Goal: Navigation & Orientation: Go to known website

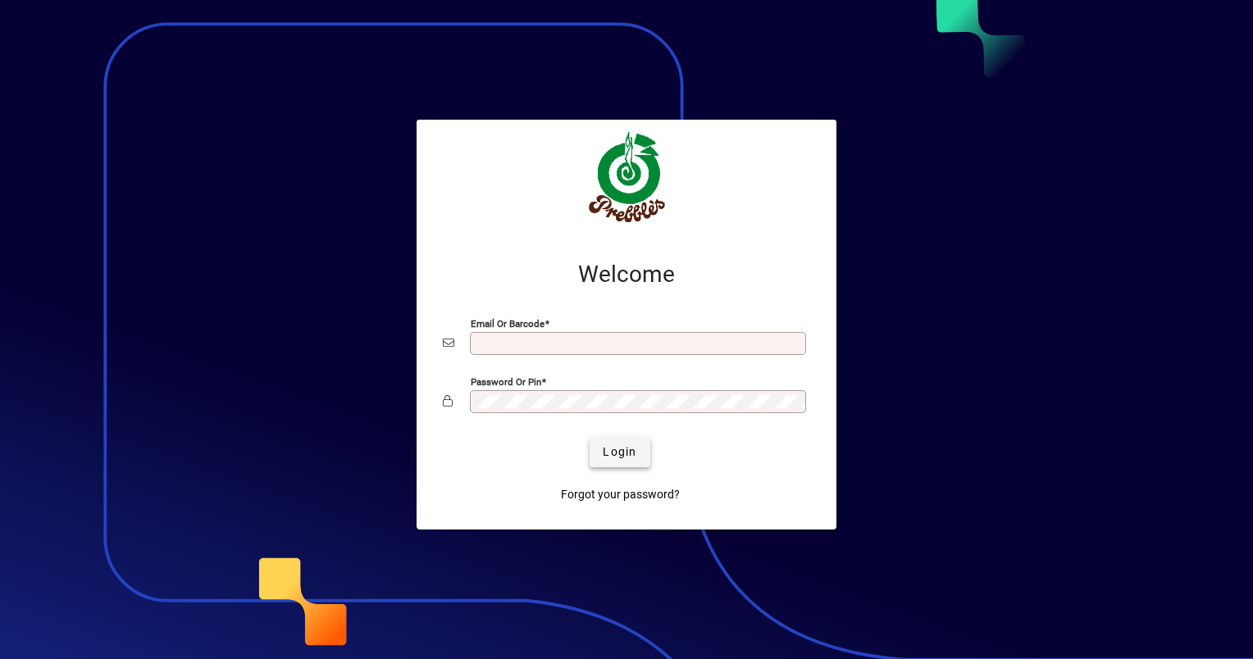
type input "**********"
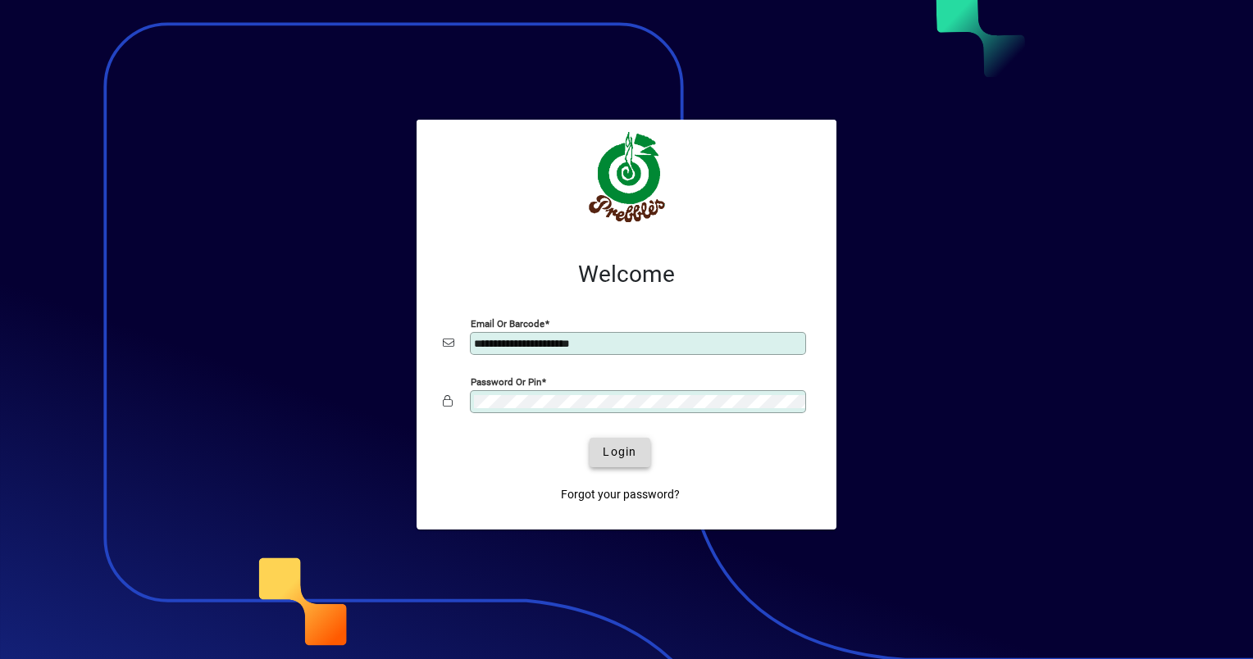
click at [616, 453] on span "Login" at bounding box center [620, 452] width 34 height 17
